Goal: Transaction & Acquisition: Book appointment/travel/reservation

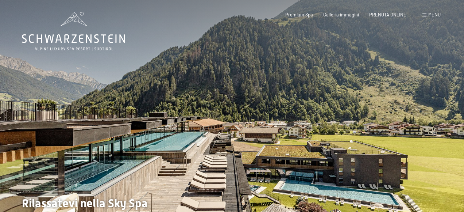
click at [439, 134] on div at bounding box center [348, 118] width 232 height 237
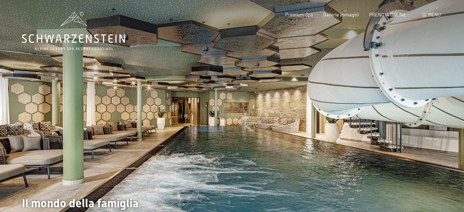
click at [438, 134] on div at bounding box center [348, 118] width 232 height 237
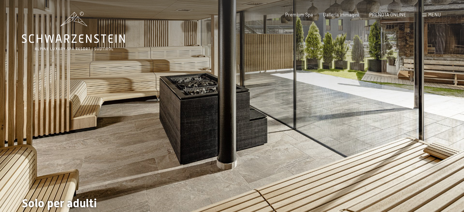
click at [437, 132] on div at bounding box center [348, 118] width 232 height 237
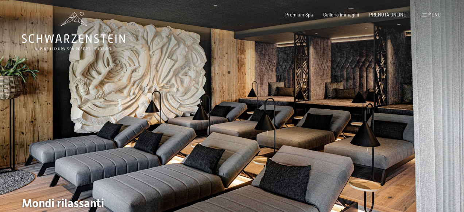
click at [437, 132] on div at bounding box center [348, 118] width 232 height 237
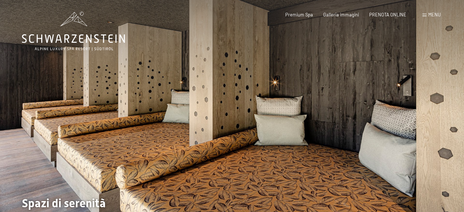
click at [436, 132] on div at bounding box center [348, 118] width 232 height 237
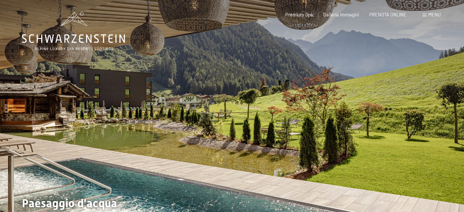
click at [436, 132] on div at bounding box center [348, 118] width 232 height 237
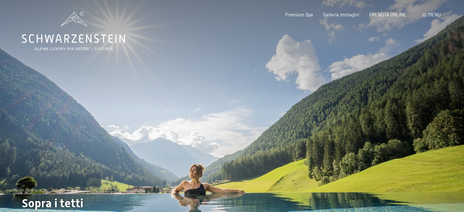
click at [436, 132] on div at bounding box center [348, 118] width 232 height 237
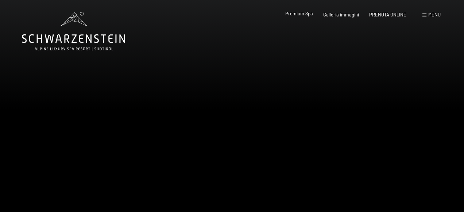
click at [297, 14] on span "Premium Spa" at bounding box center [299, 14] width 28 height 6
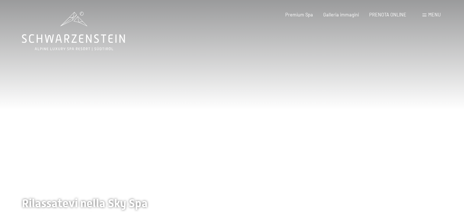
click at [390, 129] on div at bounding box center [348, 118] width 232 height 237
click at [389, 127] on div at bounding box center [348, 118] width 232 height 237
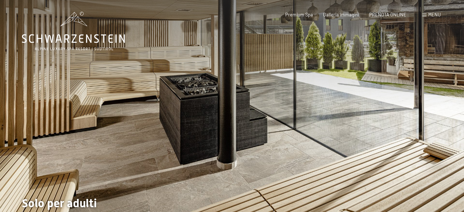
click at [435, 15] on span "Menu" at bounding box center [434, 15] width 12 height 6
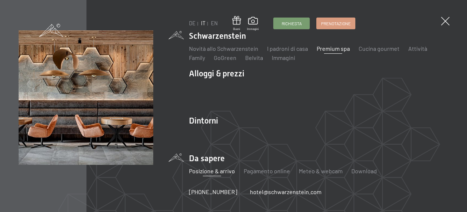
click at [202, 171] on link "Posizione & arrivo" at bounding box center [212, 170] width 46 height 7
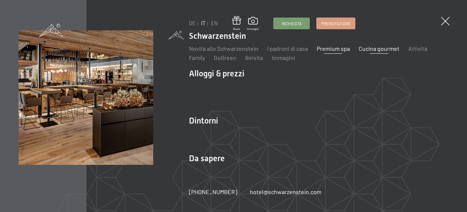
click at [361, 50] on link "Cucina gourmet" at bounding box center [379, 48] width 41 height 7
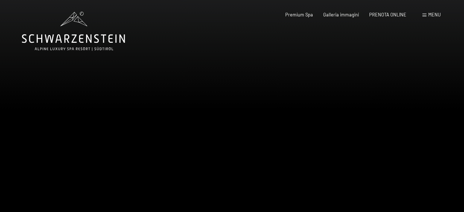
click at [381, 89] on div at bounding box center [348, 118] width 232 height 237
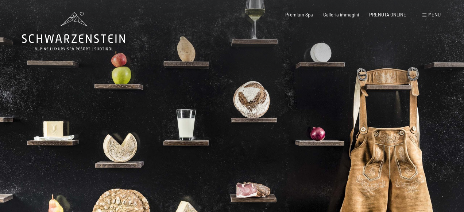
click at [381, 89] on div at bounding box center [348, 118] width 232 height 237
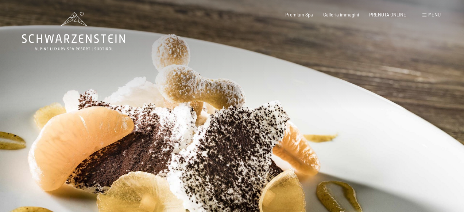
click at [381, 89] on div at bounding box center [348, 118] width 232 height 237
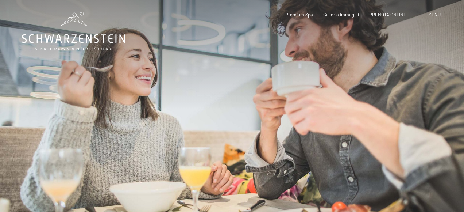
click at [381, 89] on div at bounding box center [348, 118] width 232 height 237
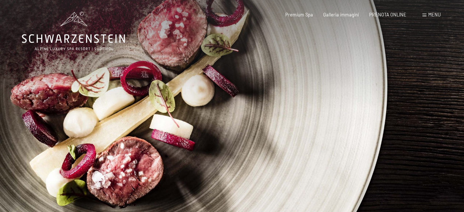
click at [381, 89] on div at bounding box center [348, 118] width 232 height 237
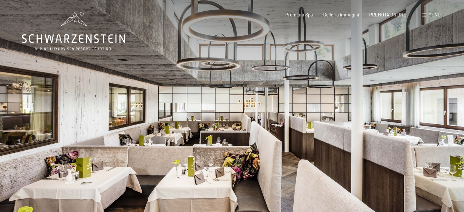
click at [381, 89] on div at bounding box center [348, 118] width 232 height 237
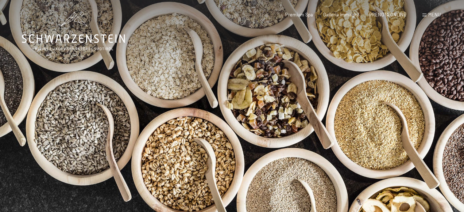
click at [381, 89] on div at bounding box center [348, 118] width 232 height 237
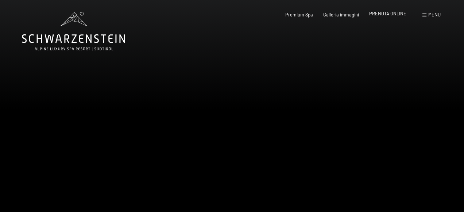
click at [399, 13] on span "PRENOTA ONLINE" at bounding box center [387, 14] width 37 height 6
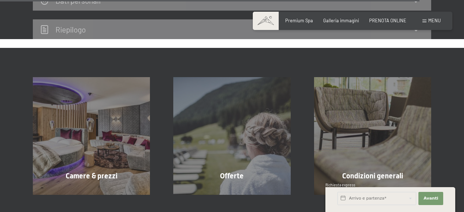
scroll to position [2342, 0]
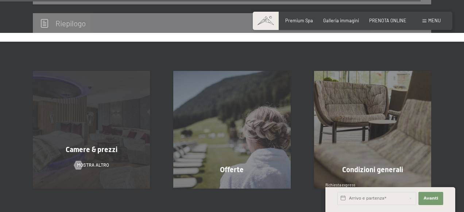
click at [96, 162] on span "mostra altro" at bounding box center [93, 165] width 32 height 7
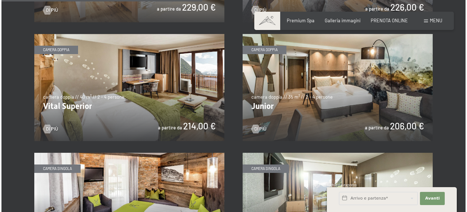
scroll to position [815, 0]
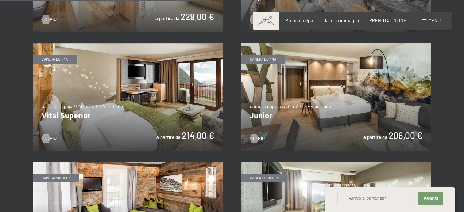
click at [351, 98] on img at bounding box center [336, 96] width 190 height 107
click at [434, 20] on span "Menu" at bounding box center [434, 21] width 12 height 6
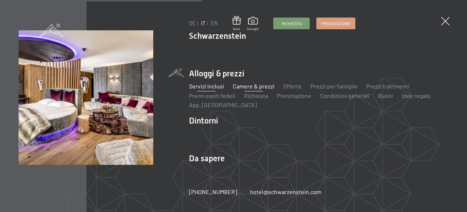
click at [208, 85] on link "Servizi inclusi" at bounding box center [206, 85] width 35 height 7
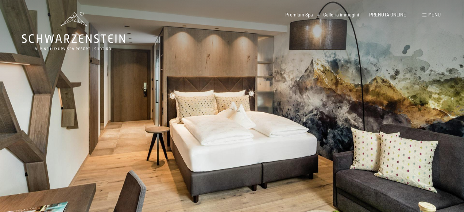
click at [429, 121] on div at bounding box center [348, 118] width 232 height 237
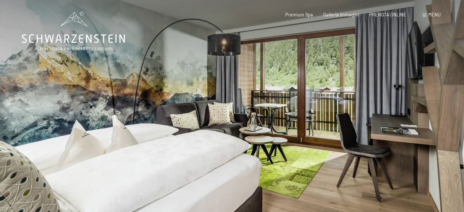
click at [419, 114] on div at bounding box center [348, 118] width 232 height 237
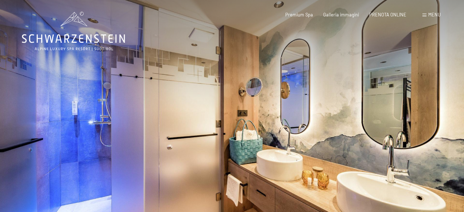
click at [419, 114] on div at bounding box center [348, 118] width 232 height 237
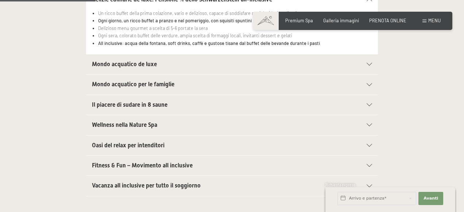
scroll to position [248, 0]
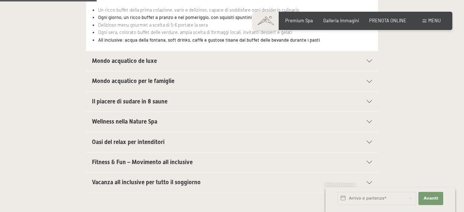
click at [370, 161] on icon at bounding box center [369, 162] width 5 height 3
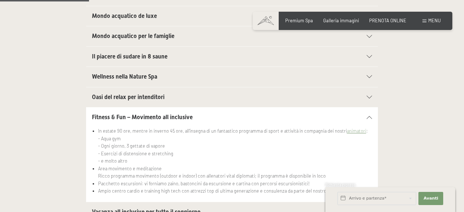
scroll to position [228, 0]
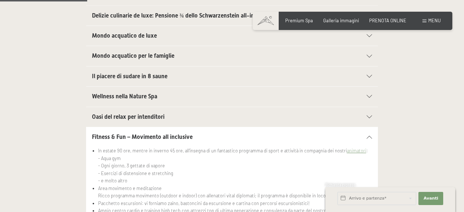
click at [369, 136] on icon at bounding box center [369, 136] width 5 height 3
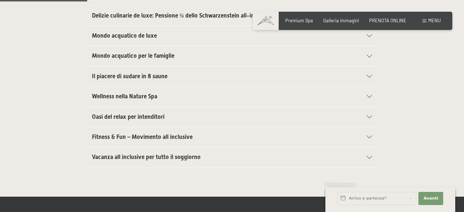
click at [368, 116] on icon at bounding box center [369, 116] width 5 height 3
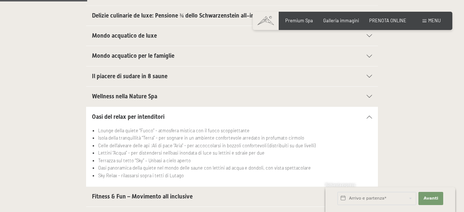
click at [369, 115] on icon at bounding box center [369, 116] width 5 height 3
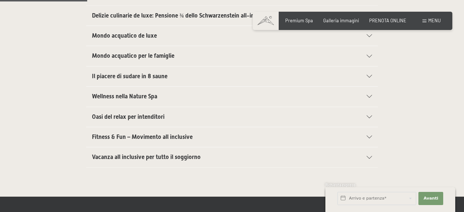
click at [368, 95] on icon at bounding box center [369, 96] width 5 height 3
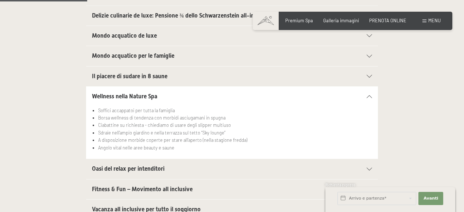
click at [368, 95] on icon at bounding box center [369, 96] width 5 height 3
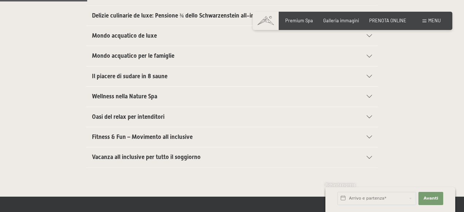
click at [368, 75] on icon at bounding box center [369, 76] width 5 height 3
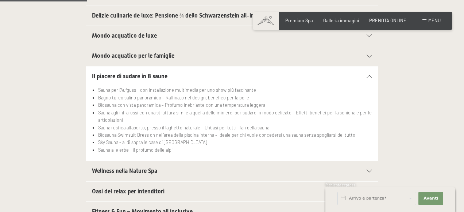
click at [369, 76] on icon at bounding box center [369, 76] width 5 height 3
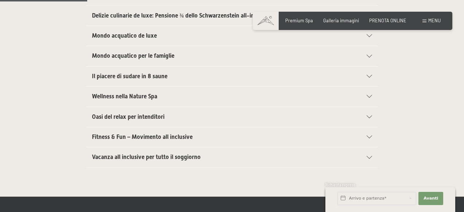
click at [368, 35] on icon at bounding box center [369, 35] width 5 height 3
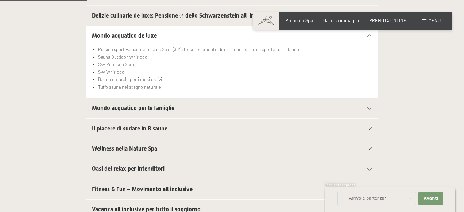
click at [367, 35] on icon at bounding box center [369, 35] width 5 height 3
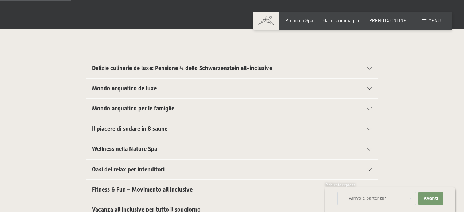
scroll to position [163, 0]
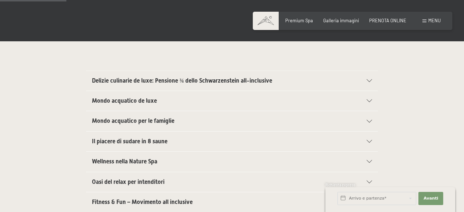
click at [368, 80] on icon at bounding box center [369, 80] width 5 height 3
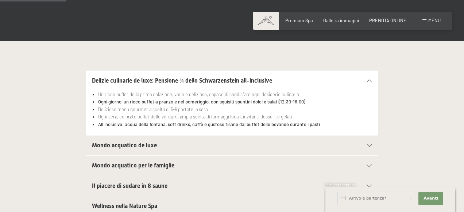
click at [368, 80] on icon at bounding box center [369, 80] width 5 height 3
